Goal: Navigation & Orientation: Find specific page/section

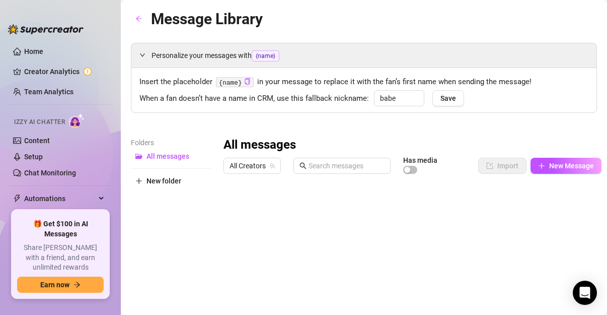
type input "babe"
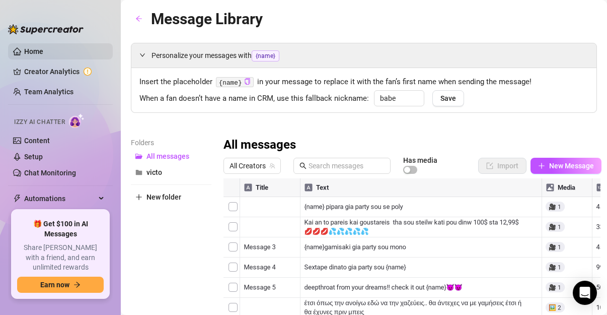
click at [32, 55] on link "Home" at bounding box center [33, 51] width 19 height 8
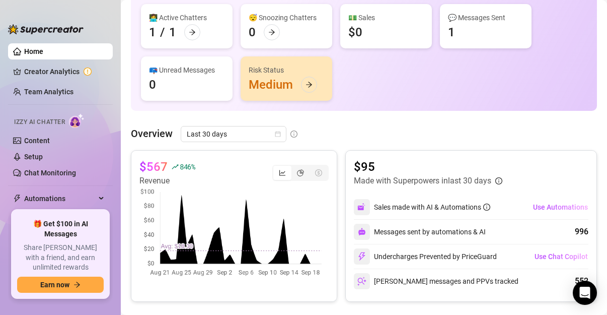
scroll to position [126, 0]
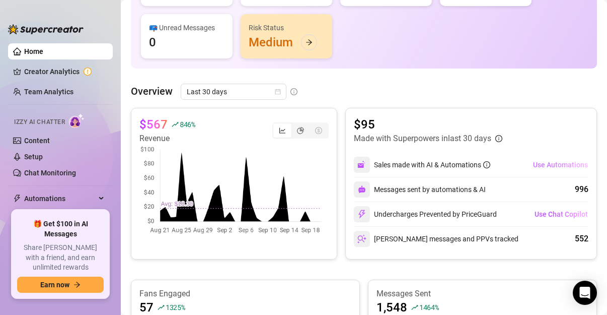
click at [549, 169] on button "Use Automations" at bounding box center [561, 165] width 56 height 16
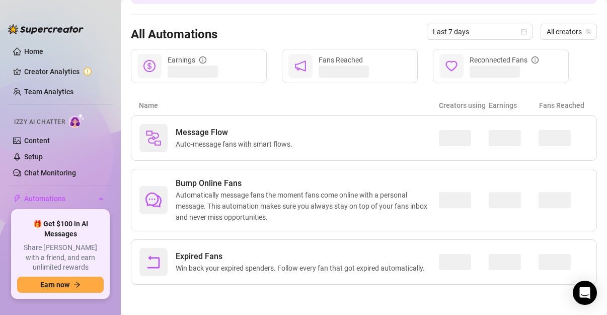
scroll to position [80, 0]
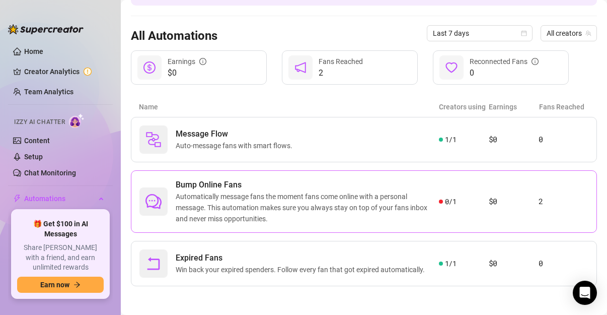
click at [445, 199] on span "0 / 1" at bounding box center [451, 201] width 12 height 11
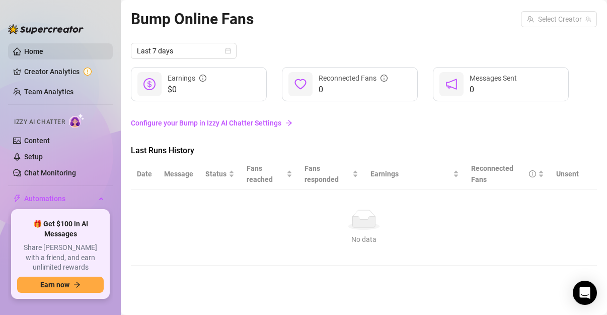
click at [43, 55] on link "Home" at bounding box center [33, 51] width 19 height 8
click at [43, 53] on link "Home" at bounding box center [33, 51] width 19 height 8
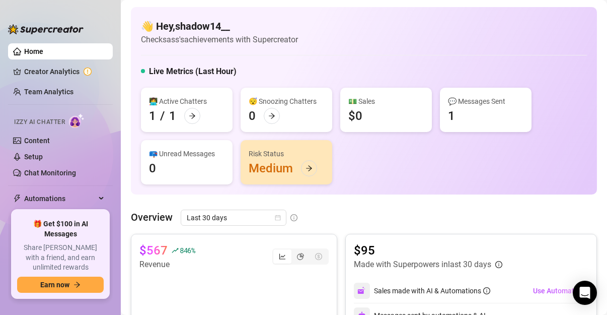
scroll to position [60, 0]
